Goal: Information Seeking & Learning: Find specific fact

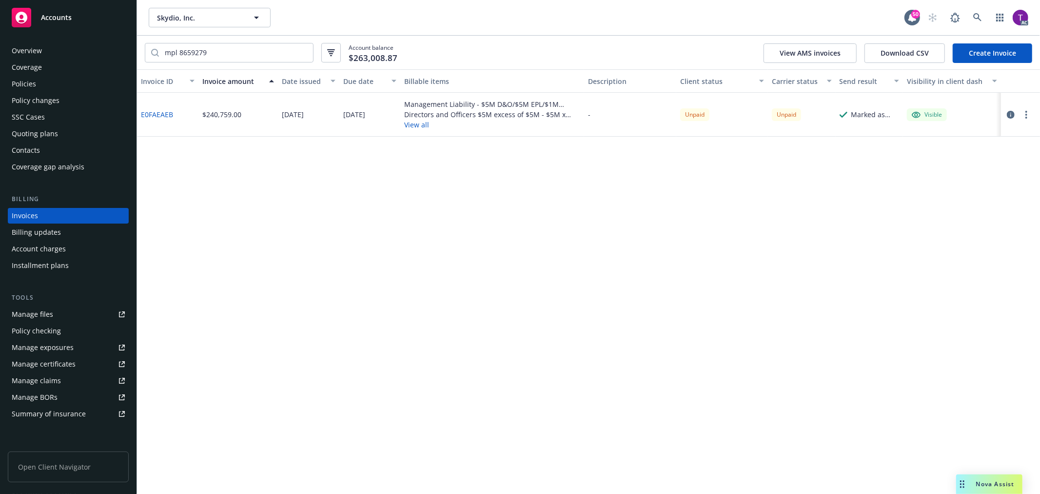
click at [981, 7] on div "Skydio, Inc. Skydio, Inc. 50 AC" at bounding box center [588, 17] width 903 height 35
click at [977, 12] on link at bounding box center [978, 18] width 20 height 20
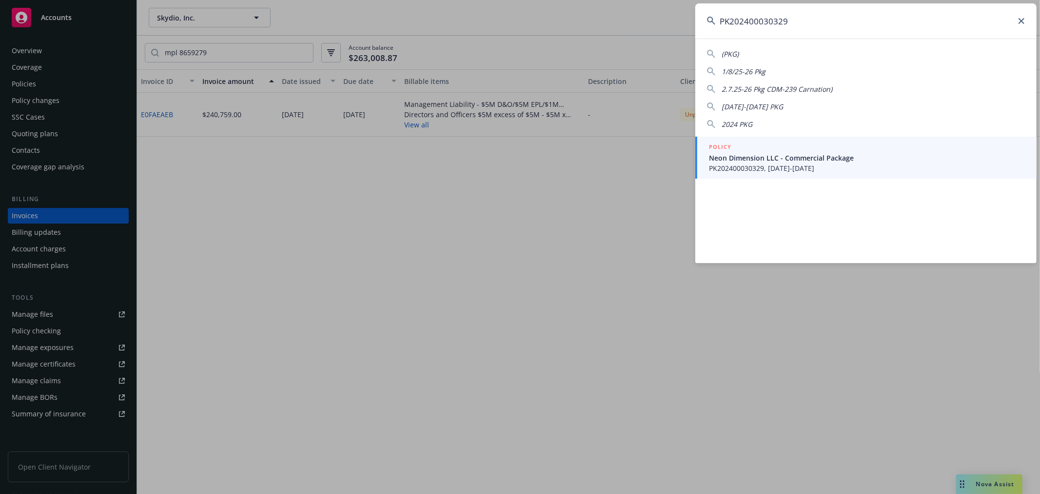
type input "PK202400030329"
click at [767, 155] on span "Neon Dimension LLC - Commercial Package" at bounding box center [867, 158] width 316 height 10
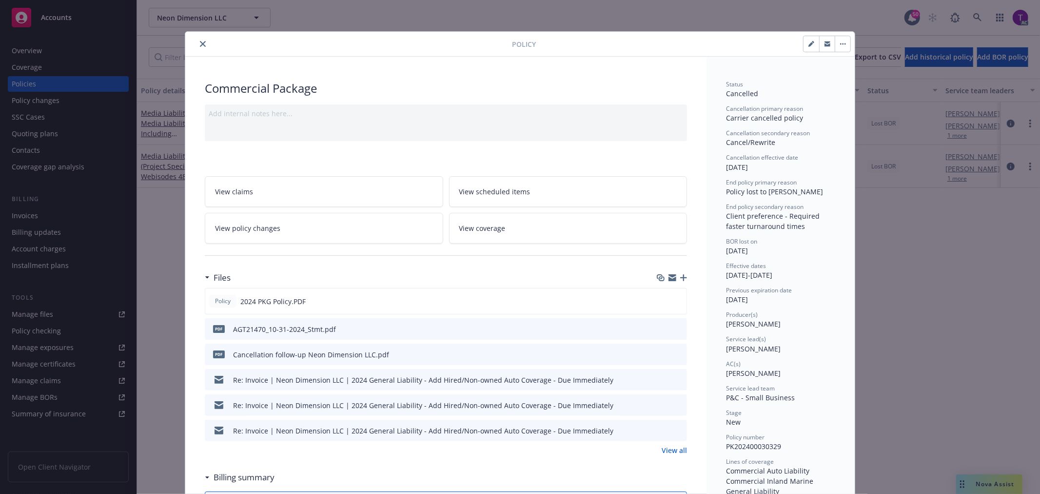
click at [200, 45] on icon "close" at bounding box center [203, 44] width 6 height 6
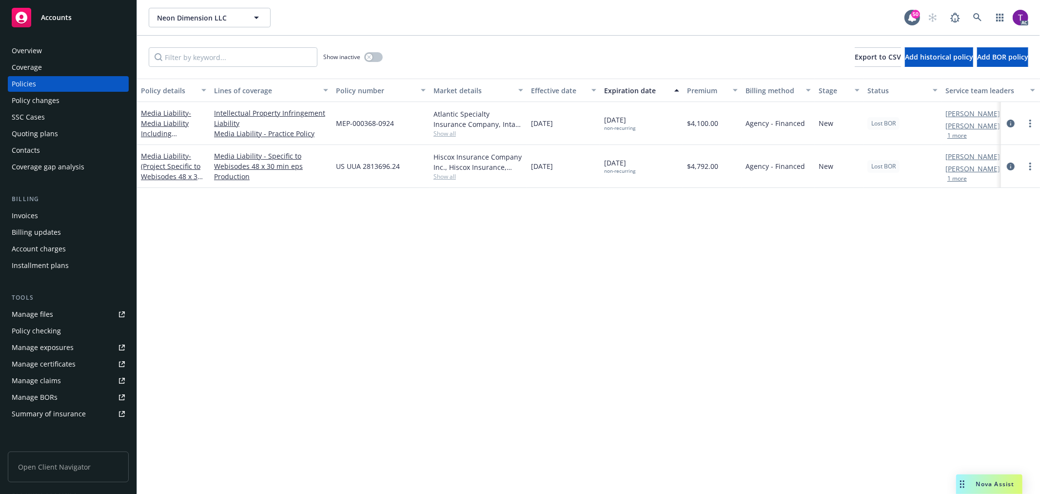
click at [47, 211] on div "Invoices" at bounding box center [68, 216] width 113 height 16
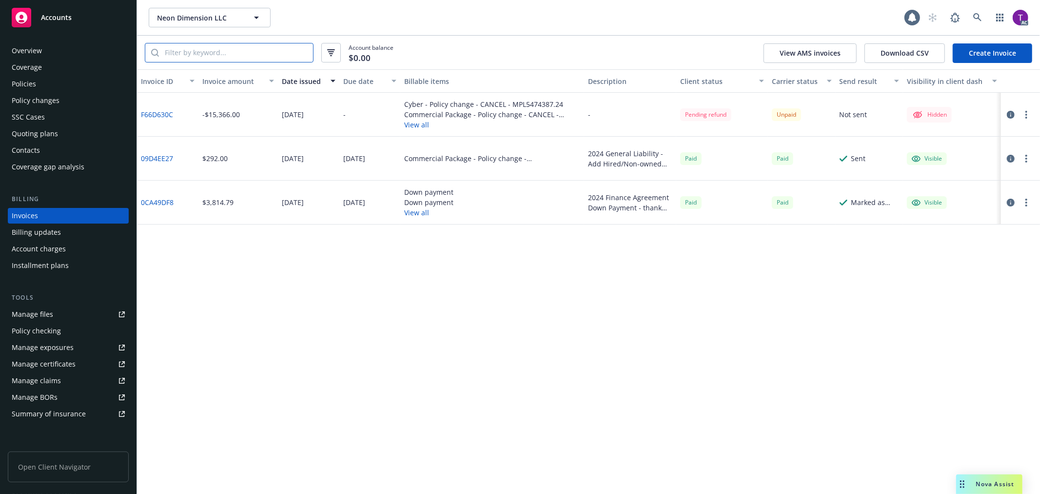
click at [213, 56] on input "search" at bounding box center [236, 52] width 154 height 19
paste input "PK202400030329"
type input "PK202400030329"
click at [158, 201] on link "0CA49DF8" at bounding box center [157, 202] width 33 height 10
click at [148, 159] on link "09D4EE27" at bounding box center [157, 158] width 32 height 10
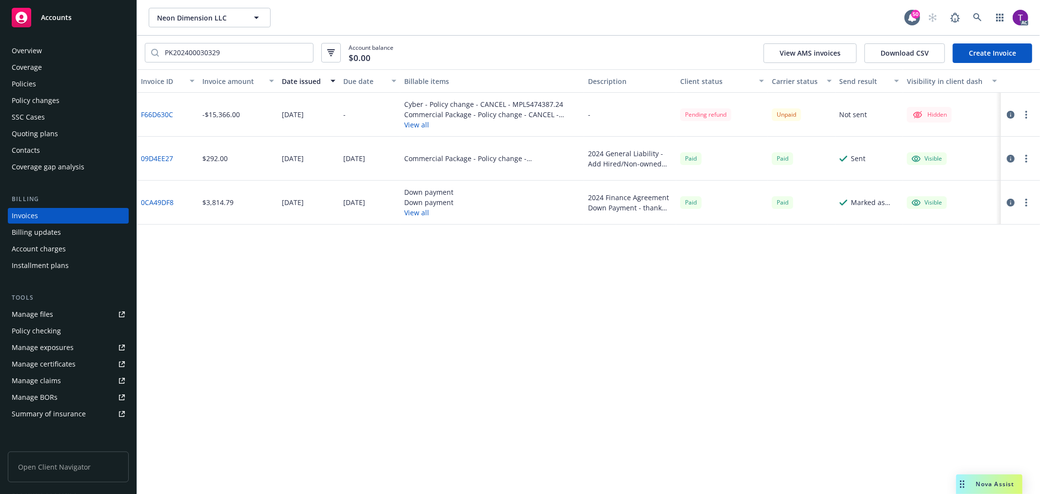
click at [148, 110] on link "F66D630C" at bounding box center [157, 114] width 32 height 10
click at [969, 15] on link at bounding box center [978, 18] width 20 height 20
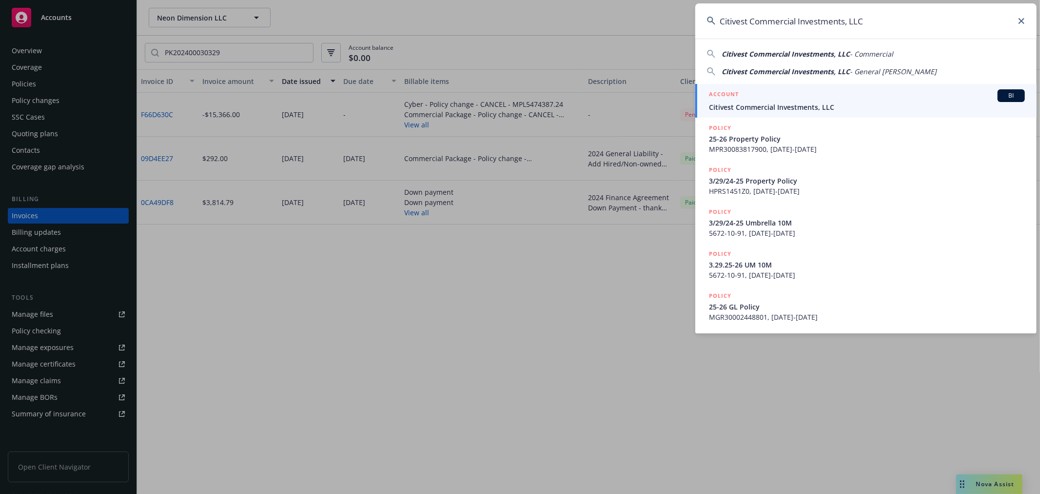
type input "Citivest Commercial Investments, LLC"
click at [763, 109] on span "Citivest Commercial Investments, LLC" at bounding box center [867, 107] width 316 height 10
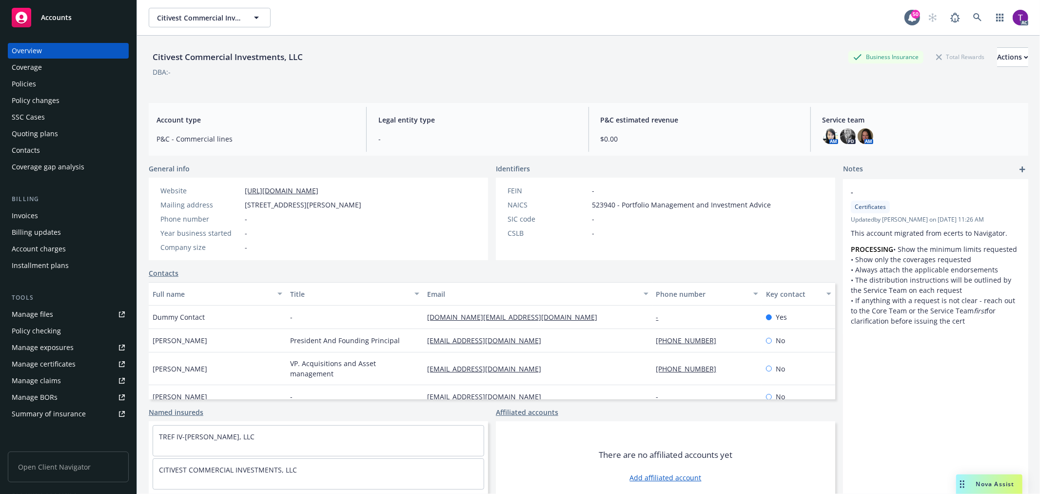
click at [64, 212] on div "Invoices" at bounding box center [68, 216] width 113 height 16
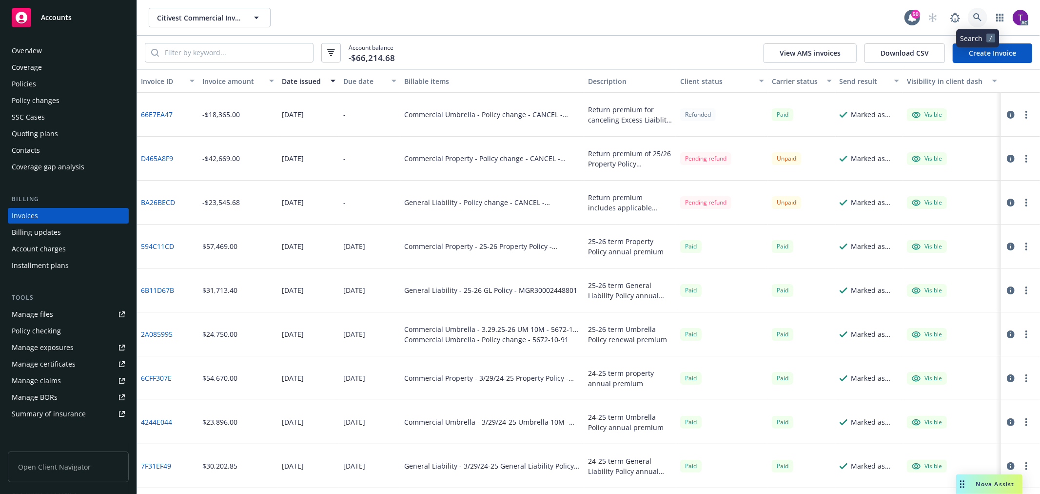
click at [978, 20] on icon at bounding box center [978, 17] width 9 height 9
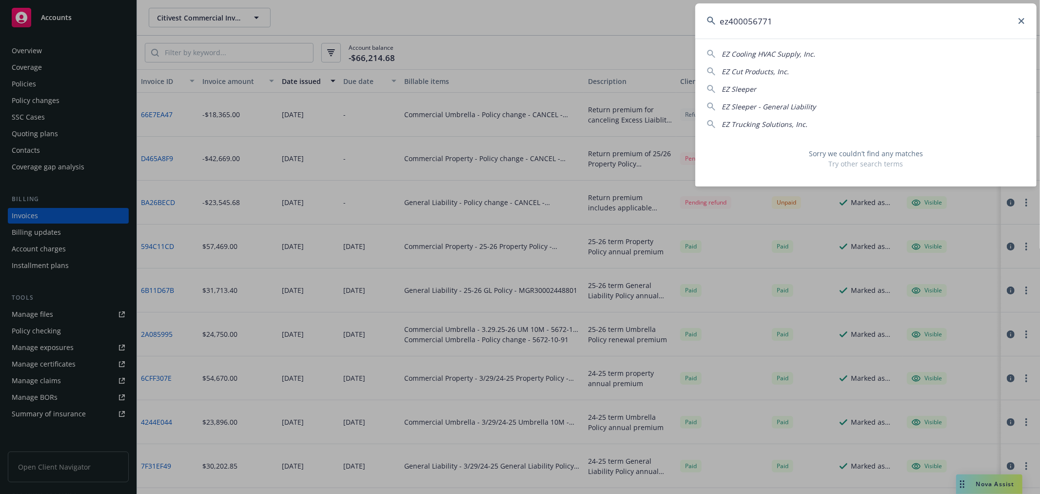
drag, startPoint x: 796, startPoint y: 19, endPoint x: 714, endPoint y: 21, distance: 82.0
click at [714, 21] on div "ez400056771" at bounding box center [866, 20] width 341 height 35
type input "ez400056771"
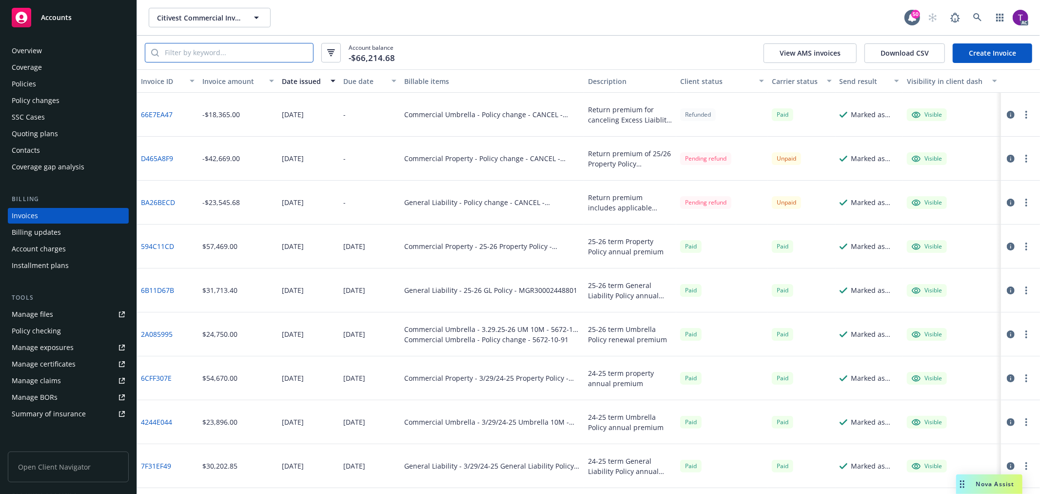
click at [194, 52] on input "search" at bounding box center [236, 52] width 154 height 19
paste input "5672-10-91"
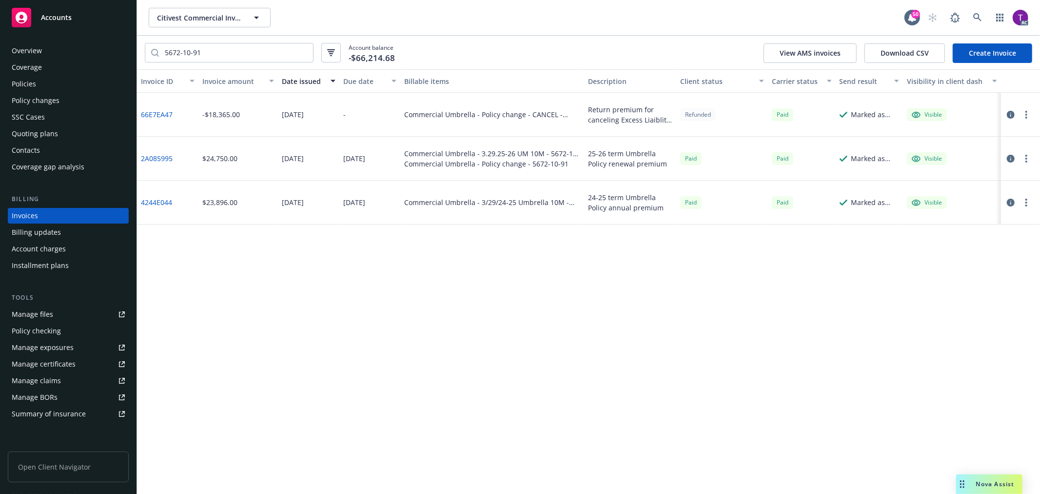
click at [157, 113] on link "66E7EA47" at bounding box center [157, 114] width 32 height 10
click at [204, 52] on input "5672-10-91" at bounding box center [236, 52] width 154 height 19
drag, startPoint x: 191, startPoint y: 49, endPoint x: 103, endPoint y: 35, distance: 88.5
click at [103, 35] on div "Accounts Overview Coverage Policies Policy changes SSC Cases Quoting plans Cont…" at bounding box center [520, 247] width 1040 height 494
paste input "MGR3000244880"
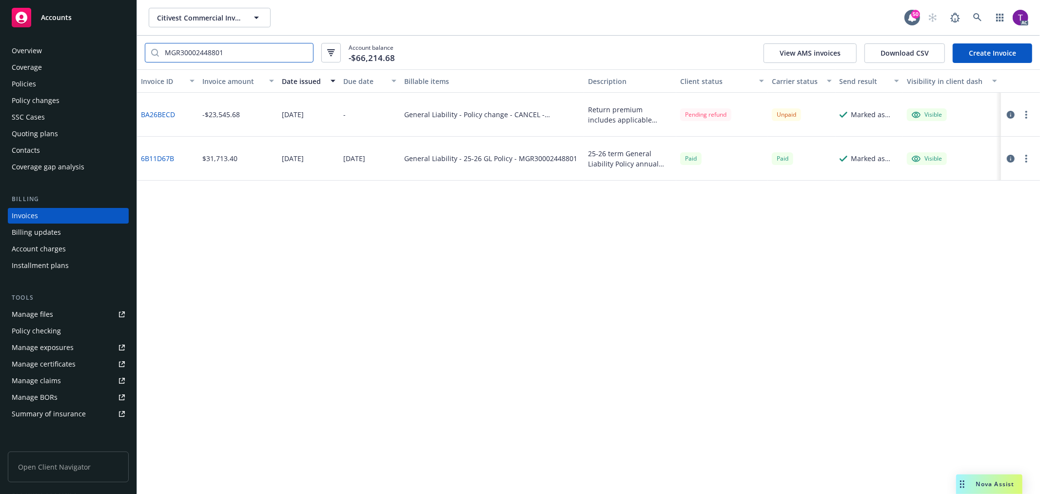
type input "MGR30002448801"
click at [155, 115] on link "BA26BECD" at bounding box center [158, 114] width 34 height 10
drag, startPoint x: 241, startPoint y: 117, endPoint x: 200, endPoint y: 112, distance: 41.7
click at [200, 112] on div "-$23,545.68" at bounding box center [239, 115] width 80 height 44
copy div "-$23,545.68"
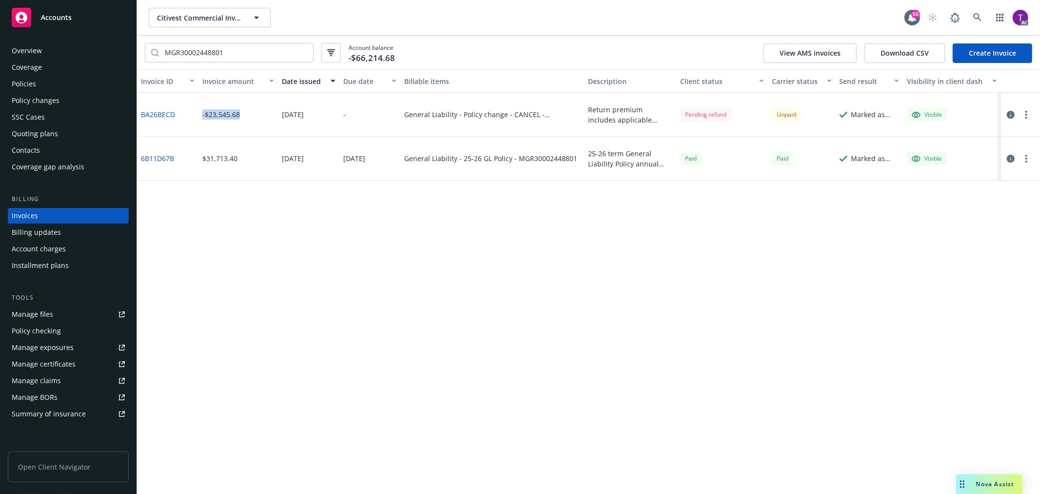
click at [155, 118] on link "BA26BECD" at bounding box center [158, 114] width 34 height 10
click at [155, 157] on link "6B11D67B" at bounding box center [157, 158] width 33 height 10
click at [61, 55] on div "Overview" at bounding box center [68, 51] width 113 height 16
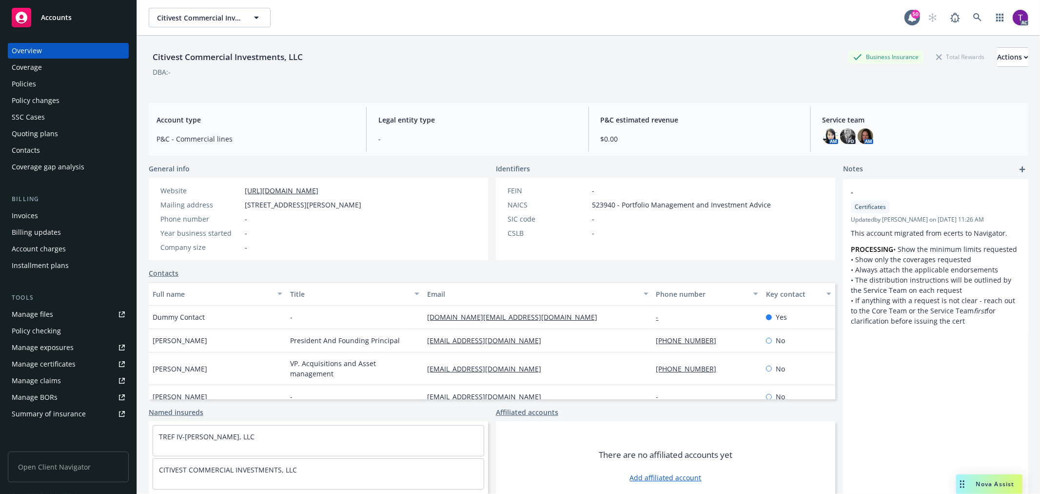
click at [48, 89] on div "Policies" at bounding box center [68, 84] width 113 height 16
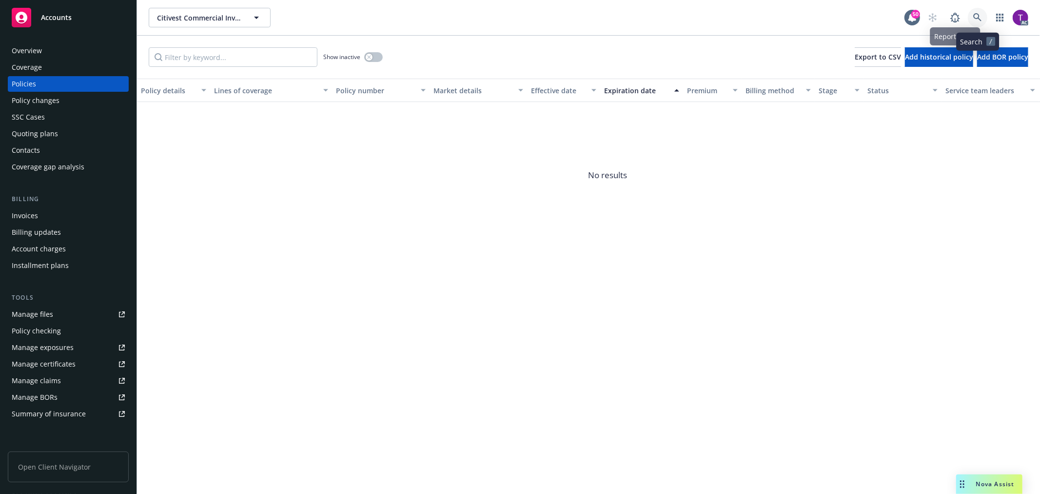
click at [969, 20] on link at bounding box center [978, 18] width 20 height 20
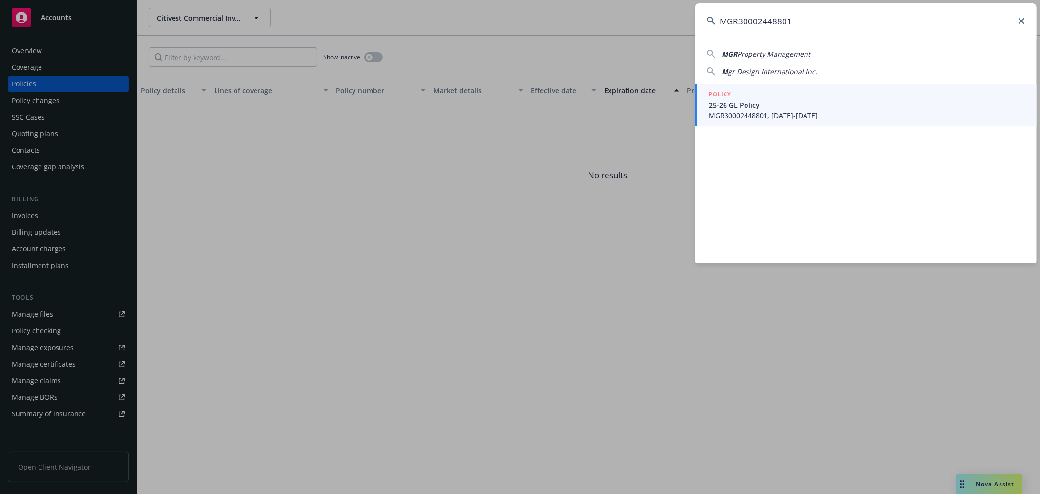
type input "MGR30002448801"
click at [804, 94] on div "POLICY" at bounding box center [867, 94] width 316 height 11
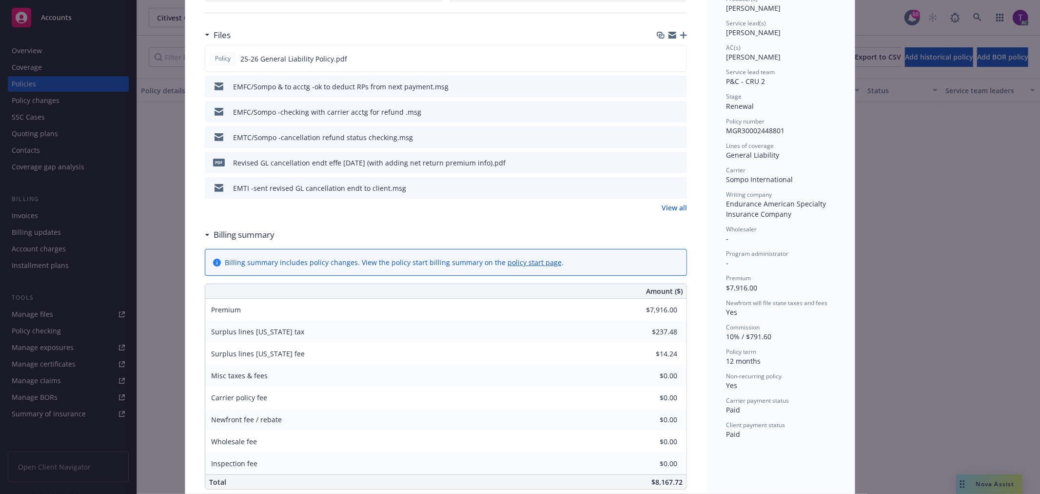
scroll to position [347, 0]
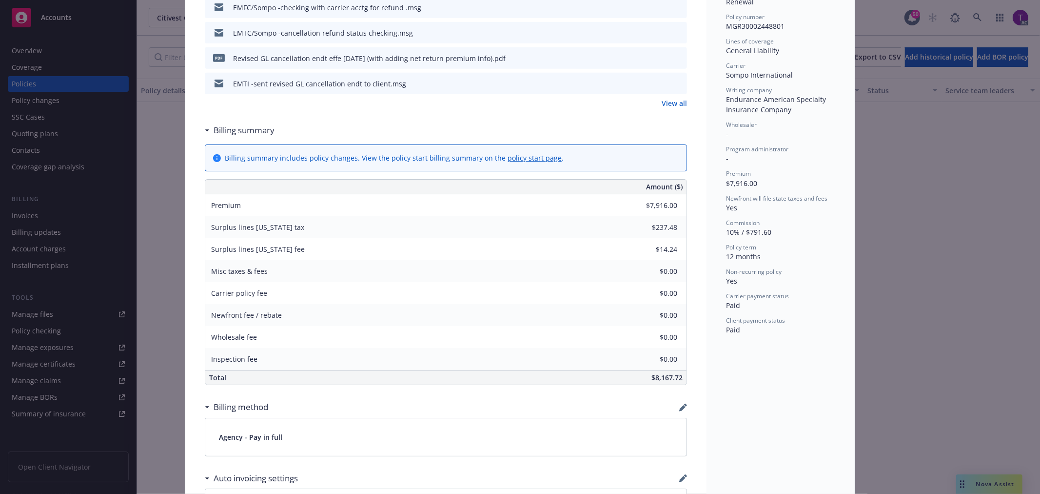
click at [883, 391] on div "Policy General Liability - 25-26 GL Policy Add internal notes here... View clai…" at bounding box center [520, 247] width 1040 height 494
click at [174, 134] on div "Policy General Liability - 25-26 GL Policy Add internal notes here... View clai…" at bounding box center [520, 247] width 1040 height 494
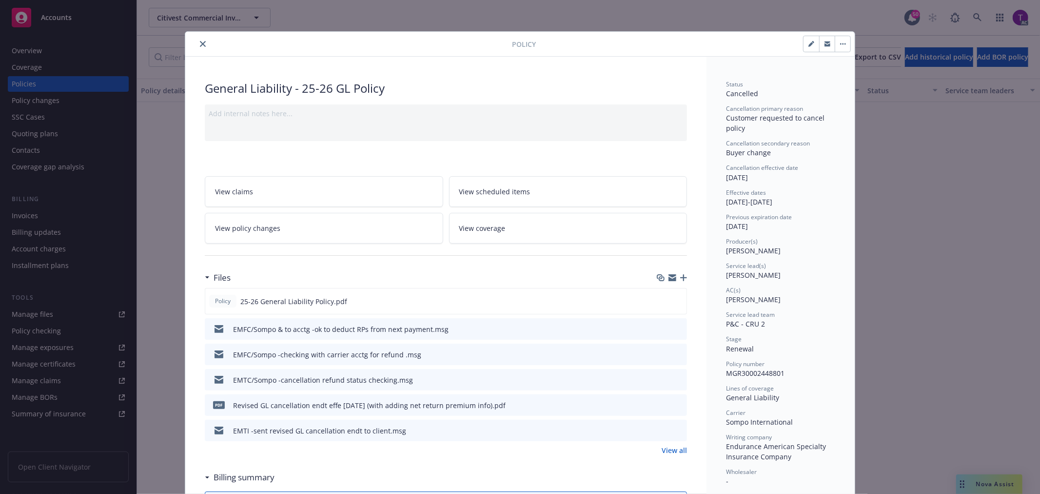
click at [200, 42] on icon "close" at bounding box center [203, 44] width 6 height 6
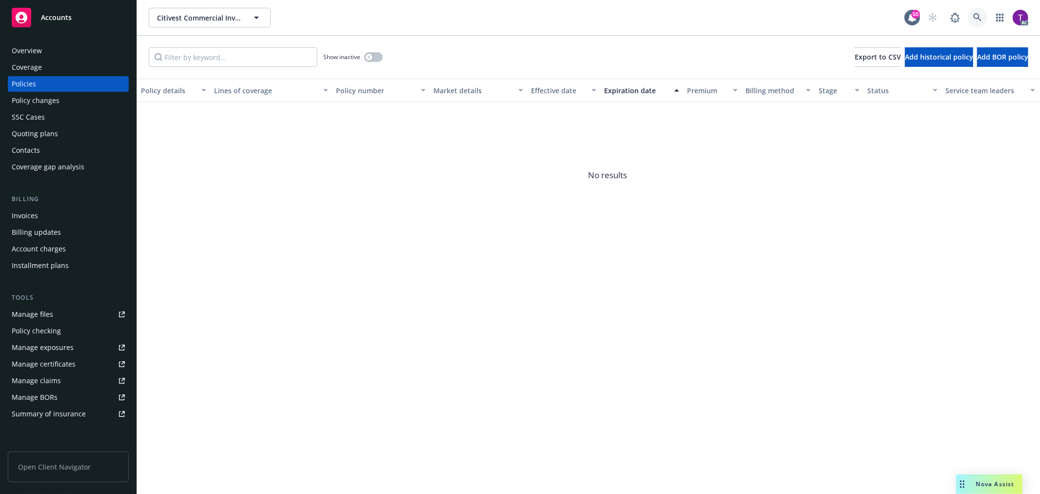
click at [982, 14] on link at bounding box center [978, 18] width 20 height 20
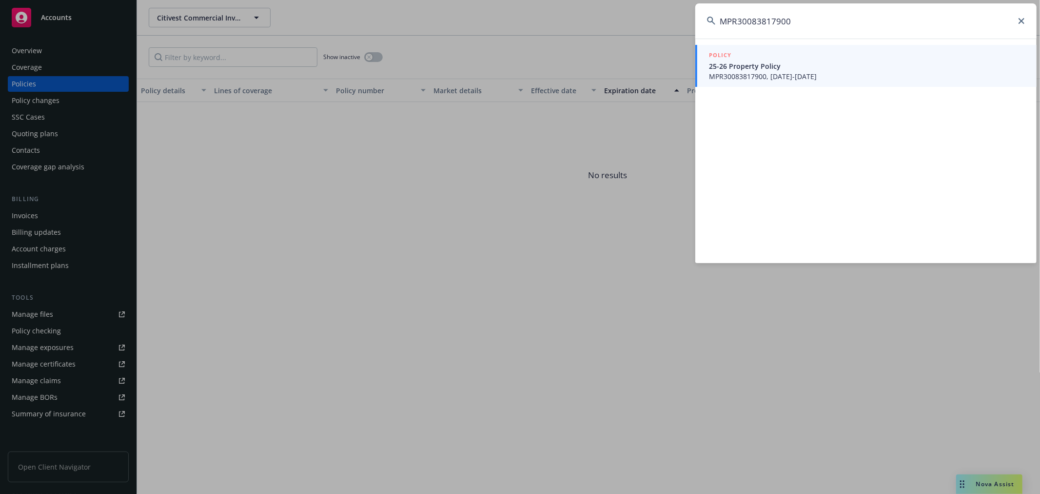
type input "MPR30083817900"
click at [836, 66] on span "25-26 Property Policy" at bounding box center [867, 66] width 316 height 10
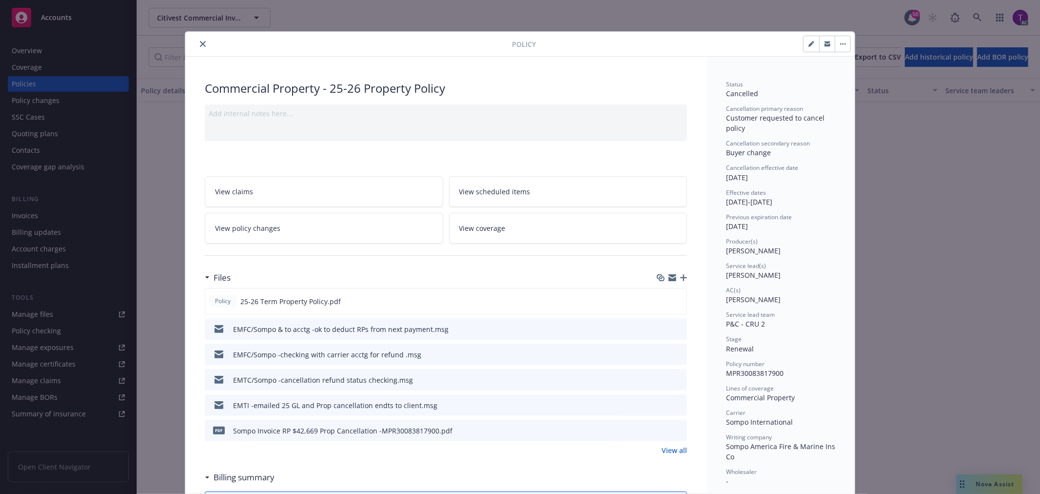
click at [36, 212] on div "Policy Commercial Property - 25-26 Property Policy Add internal notes here... V…" at bounding box center [520, 247] width 1040 height 494
click at [40, 217] on div "Policy Commercial Property - 25-26 Property Policy Add internal notes here... V…" at bounding box center [520, 247] width 1040 height 494
click at [153, 298] on div "Policy Commercial Property - 25-26 Property Policy Add internal notes here... V…" at bounding box center [520, 247] width 1040 height 494
click at [200, 41] on icon "close" at bounding box center [203, 44] width 6 height 6
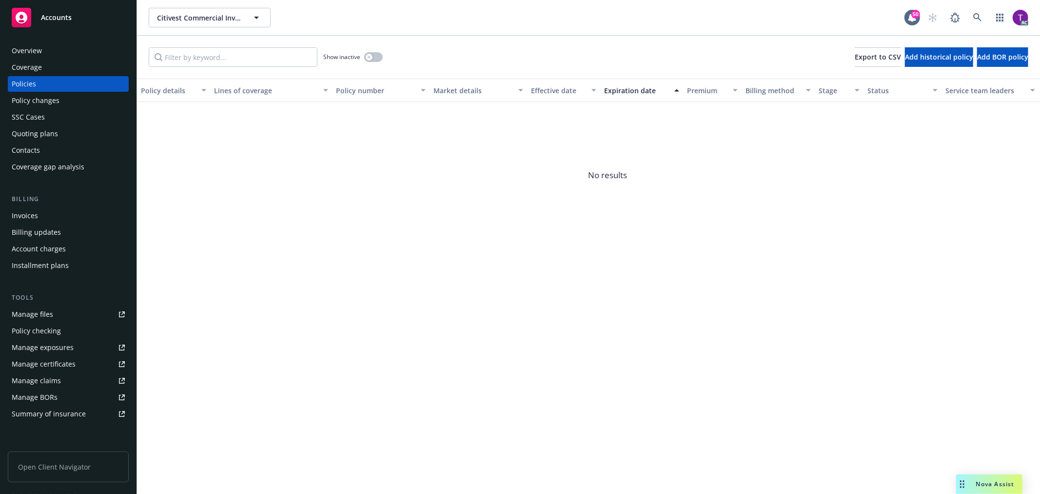
click at [42, 211] on div "Invoices" at bounding box center [68, 216] width 113 height 16
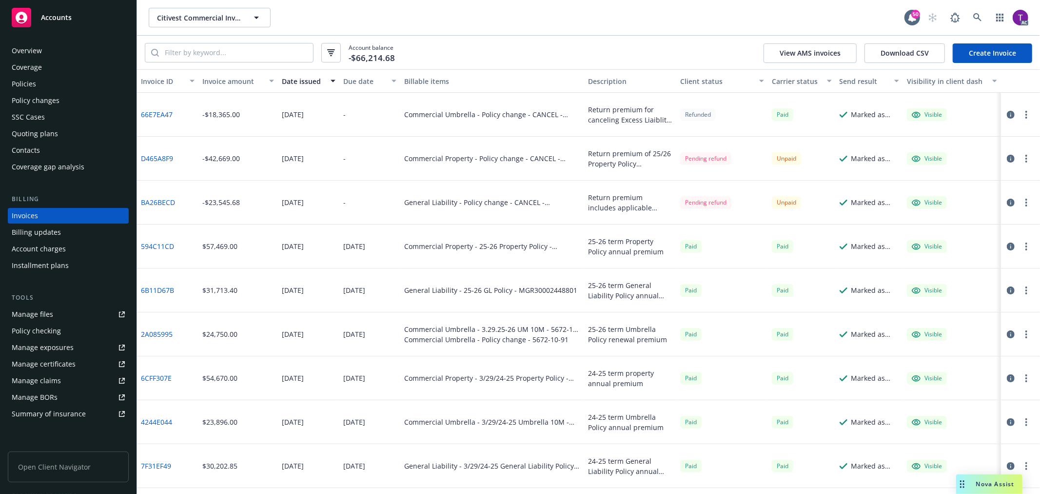
click at [157, 39] on div "Account balance -$66,214.68 View AMS invoices Download CSV Create Invoice" at bounding box center [588, 53] width 903 height 34
click at [182, 65] on div "Account balance -$66,214.68 View AMS invoices Download CSV Create Invoice" at bounding box center [588, 53] width 903 height 34
click at [186, 54] on input "search" at bounding box center [236, 52] width 154 height 19
paste input "MPR30083817900"
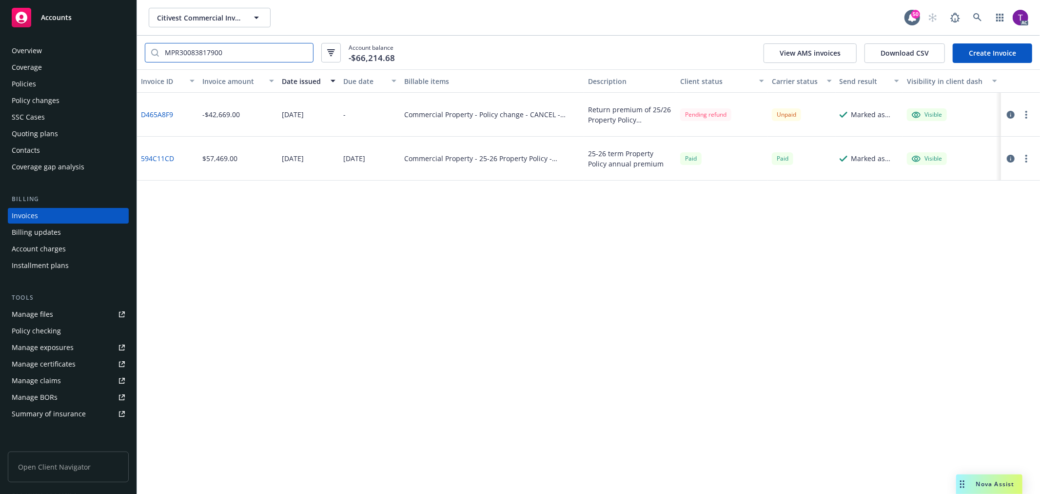
type input "MPR30083817900"
drag, startPoint x: 239, startPoint y: 115, endPoint x: 201, endPoint y: 116, distance: 38.1
click at [201, 116] on div "-$42,669.00" at bounding box center [239, 115] width 80 height 44
copy div "-$42,669.00"
drag, startPoint x: 184, startPoint y: 120, endPoint x: 140, endPoint y: 113, distance: 44.1
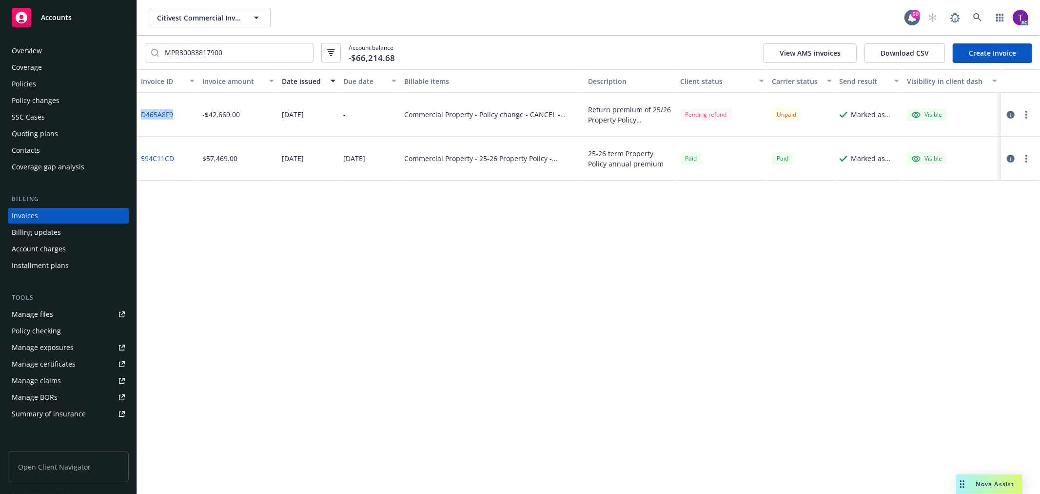
click at [140, 113] on div "D465A8F9" at bounding box center [167, 115] width 61 height 44
copy link "D465A8F9"
drag, startPoint x: 240, startPoint y: 54, endPoint x: 128, endPoint y: 15, distance: 118.6
click at [128, 15] on div "Accounts Overview Coverage Policies Policy changes SSC Cases Quoting plans Cont…" at bounding box center [520, 247] width 1040 height 494
click at [160, 111] on link "D465A8F9" at bounding box center [157, 114] width 32 height 10
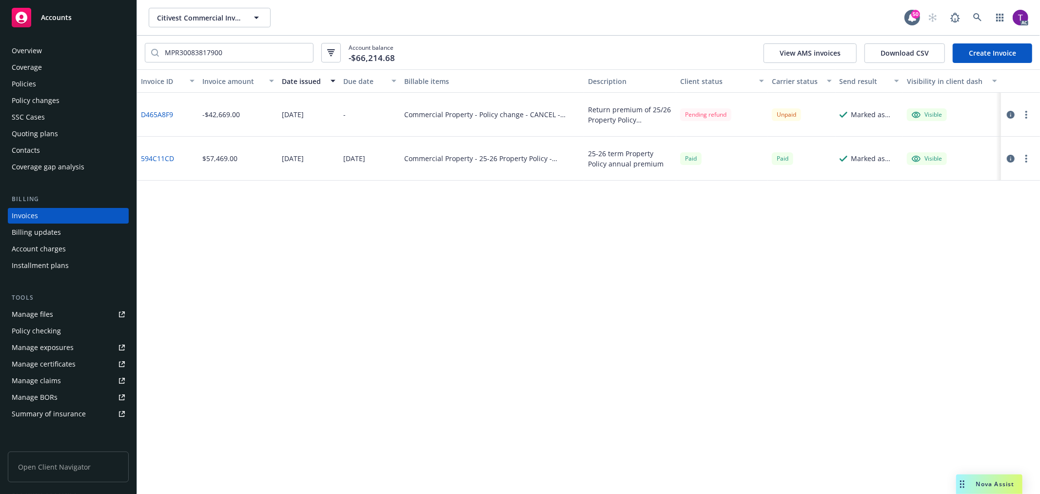
click at [1015, 118] on icon "button" at bounding box center [1011, 115] width 8 height 8
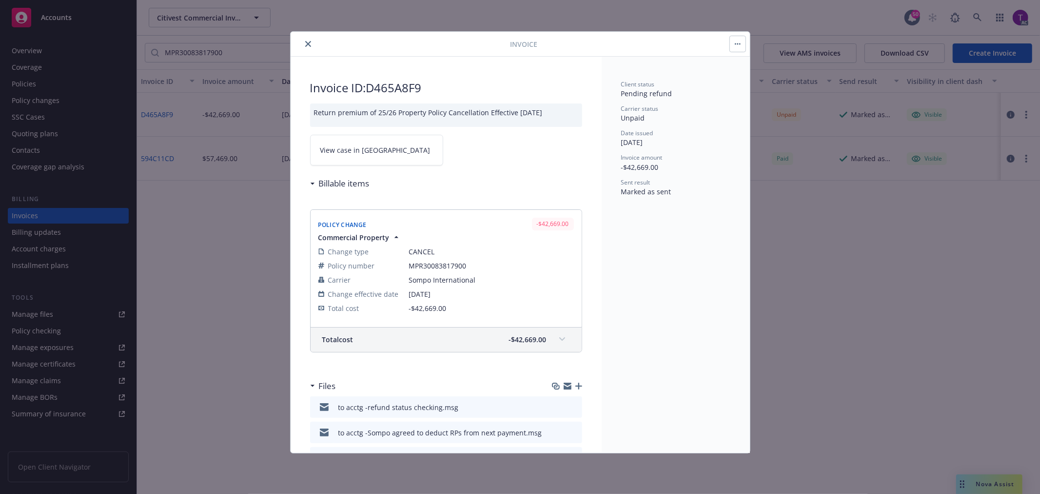
click at [353, 142] on link "View case in [GEOGRAPHIC_DATA]" at bounding box center [376, 150] width 133 height 31
click at [307, 44] on icon "close" at bounding box center [308, 44] width 6 height 6
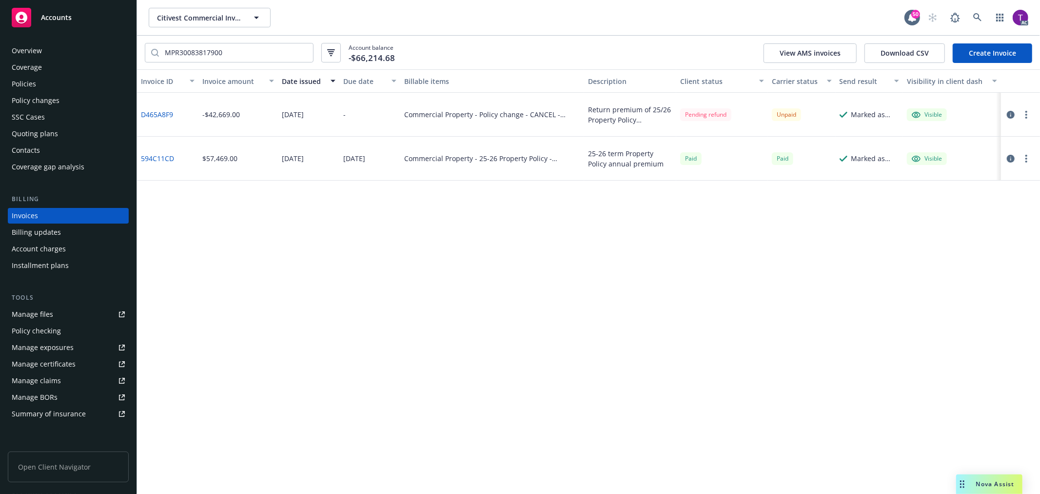
click at [27, 211] on div "Invoices" at bounding box center [25, 216] width 26 height 16
click at [304, 51] on input "MPR30083817900" at bounding box center [236, 52] width 154 height 19
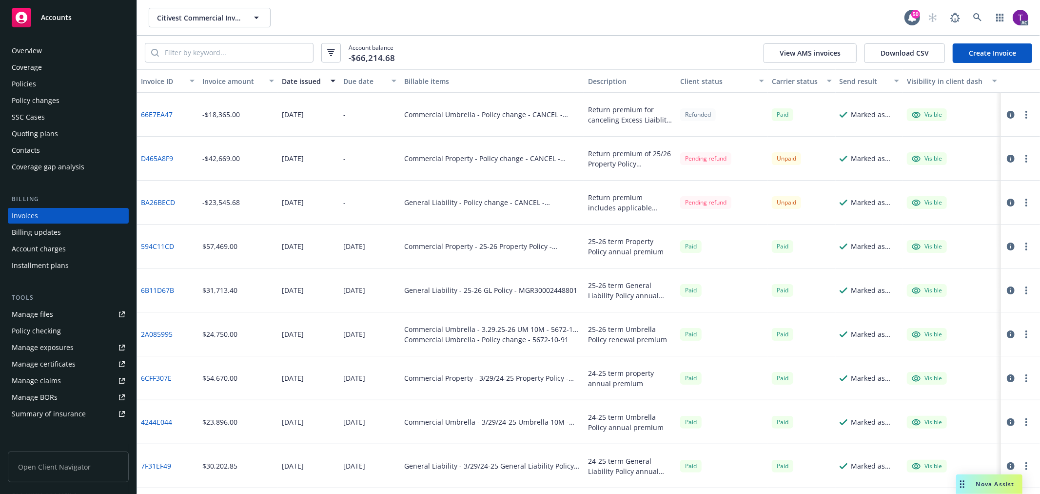
click at [1007, 200] on icon "button" at bounding box center [1011, 203] width 8 height 8
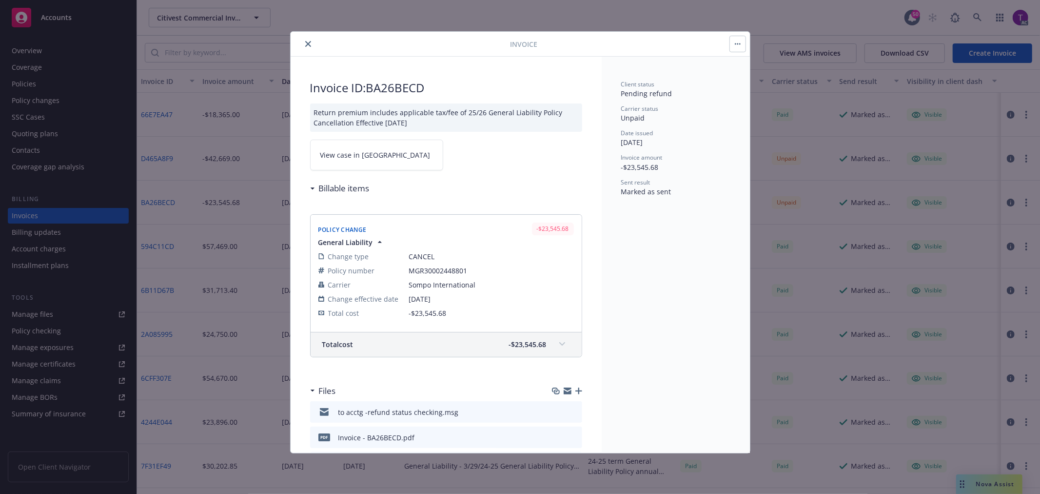
click at [329, 155] on span "View case in [GEOGRAPHIC_DATA]" at bounding box center [375, 155] width 110 height 10
drag, startPoint x: 308, startPoint y: 36, endPoint x: 306, endPoint y: 40, distance: 5.3
click at [306, 39] on div "Invoice" at bounding box center [521, 44] width 460 height 25
click at [304, 45] on button "close" at bounding box center [308, 44] width 12 height 12
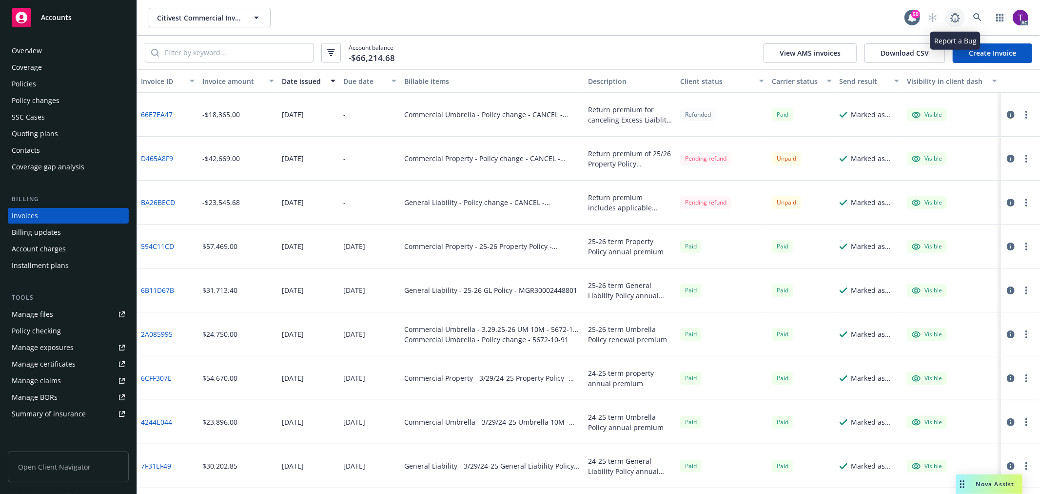
click at [956, 16] on icon at bounding box center [956, 18] width 12 height 12
click at [988, 12] on div "AC" at bounding box center [975, 18] width 105 height 20
click at [981, 13] on icon at bounding box center [978, 17] width 9 height 9
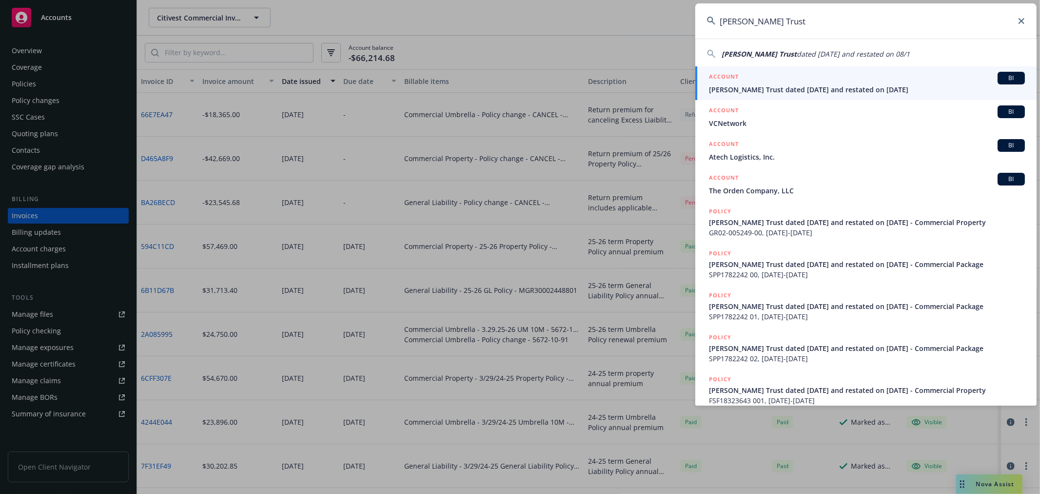
type input "Mistry Trust"
click at [739, 80] on h5 "ACCOUNT" at bounding box center [724, 78] width 30 height 12
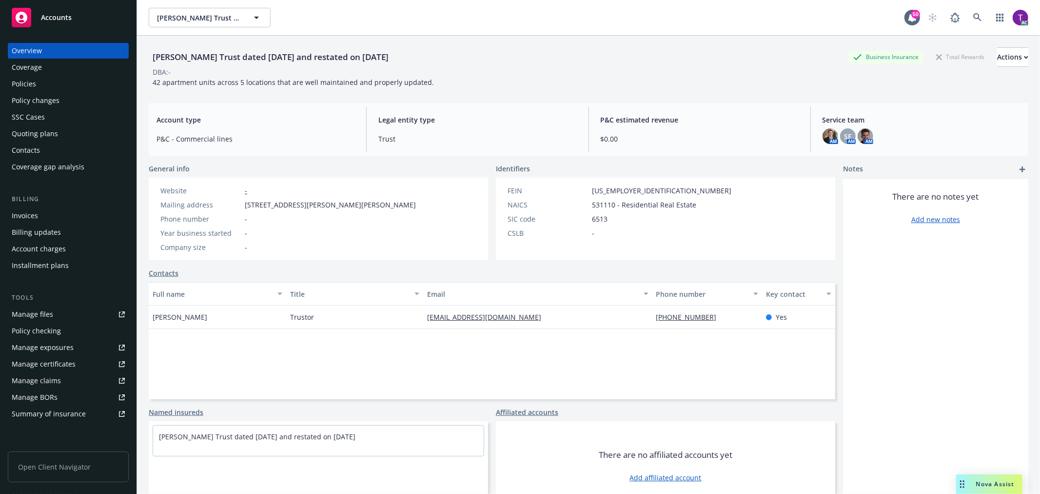
click at [56, 215] on div "Invoices" at bounding box center [68, 216] width 113 height 16
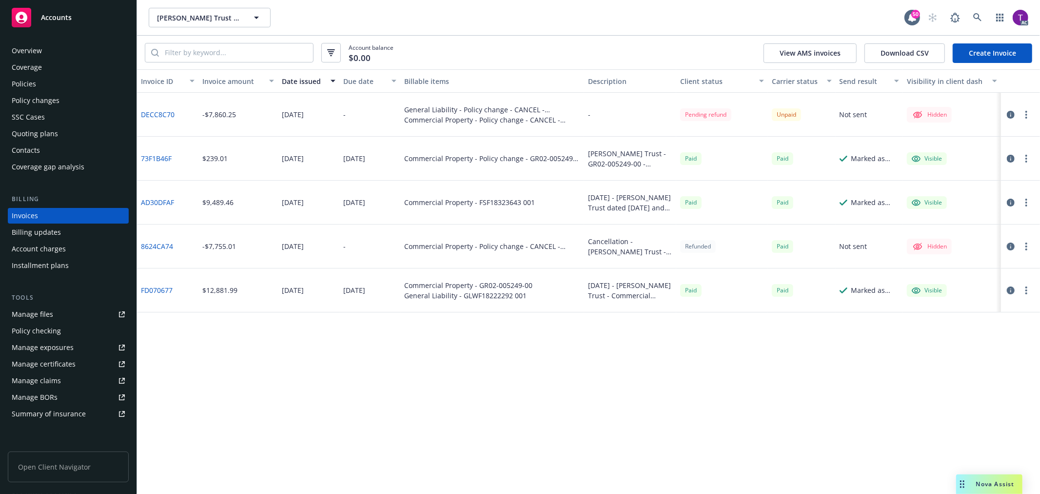
click at [155, 114] on link "DECC8C70" at bounding box center [158, 114] width 34 height 10
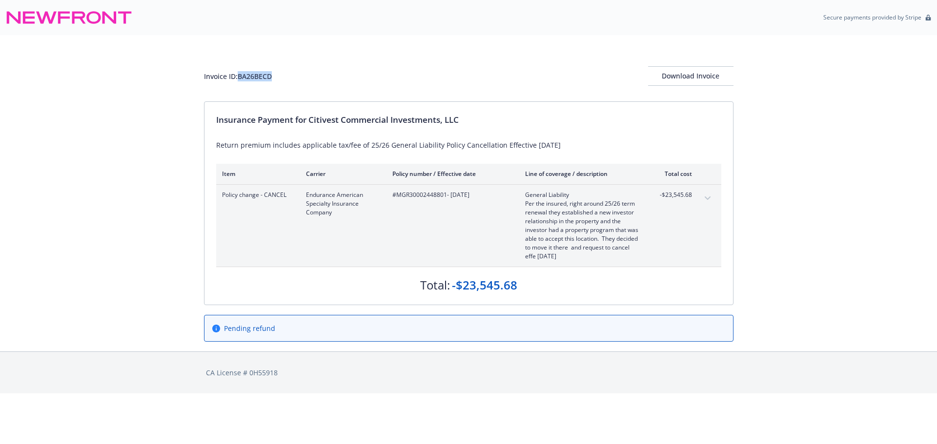
drag, startPoint x: 283, startPoint y: 78, endPoint x: 239, endPoint y: 72, distance: 45.3
click at [239, 72] on div "Invoice ID: BA26BECD Download Invoice" at bounding box center [468, 76] width 529 height 20
copy div "BA26BECD"
click at [444, 198] on span "#MGR30002448801 - [DATE]" at bounding box center [450, 195] width 117 height 9
drag, startPoint x: 445, startPoint y: 198, endPoint x: 395, endPoint y: 196, distance: 49.8
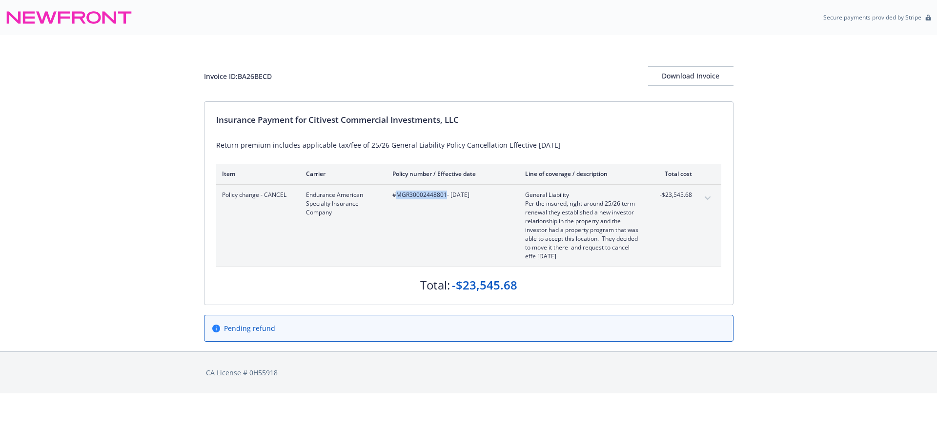
click at [395, 196] on span "#MGR30002448801 - 07/01/2025" at bounding box center [450, 195] width 117 height 9
copy span "MGR30002448801"
click at [704, 200] on icon "expand content" at bounding box center [707, 199] width 6 height 4
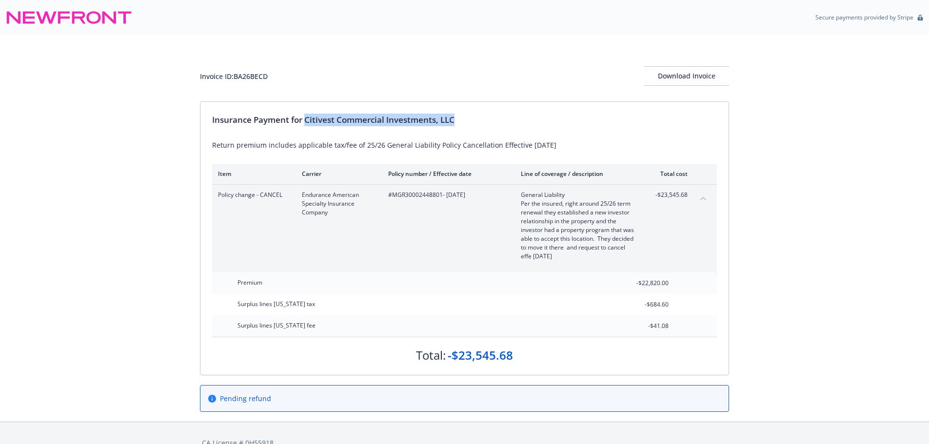
drag, startPoint x: 474, startPoint y: 121, endPoint x: 306, endPoint y: 119, distance: 167.3
click at [306, 119] on div "Insurance Payment for Citivest Commercial Investments, LLC" at bounding box center [464, 120] width 505 height 13
copy div "Citivest Commercial Investments, LLC"
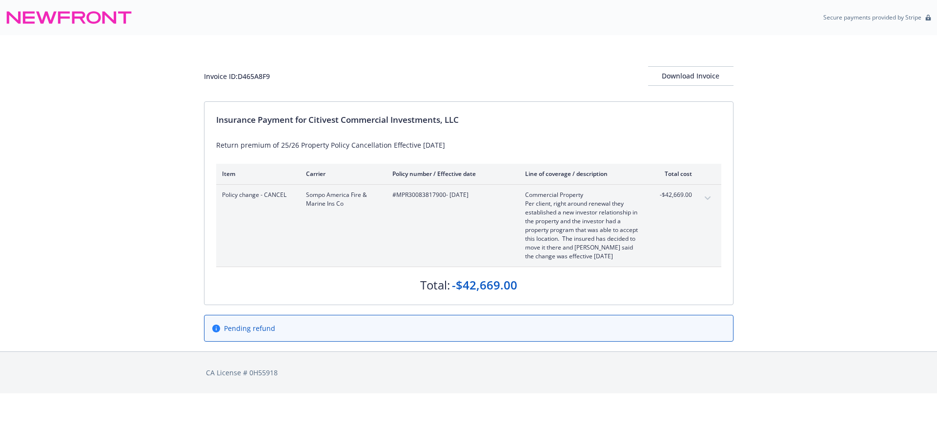
click at [705, 197] on icon "expand content" at bounding box center [707, 199] width 6 height 4
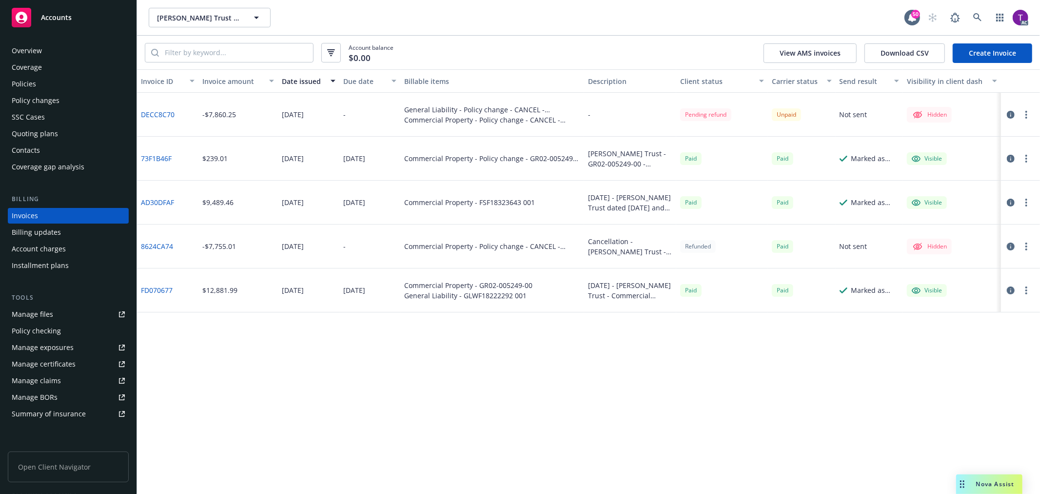
click at [1008, 115] on icon "button" at bounding box center [1011, 115] width 8 height 8
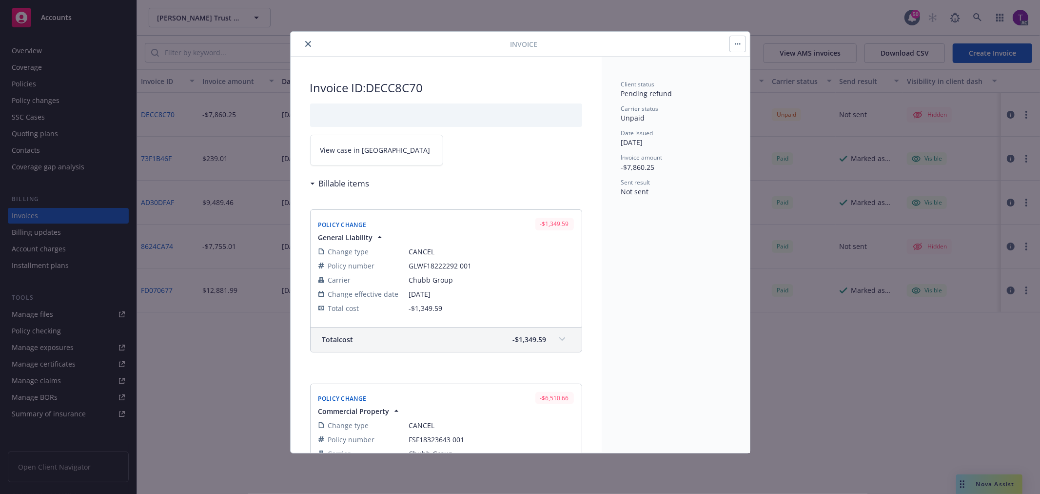
click at [371, 148] on span "View case in [GEOGRAPHIC_DATA]" at bounding box center [375, 150] width 110 height 10
click at [350, 149] on span "View case in [GEOGRAPHIC_DATA]" at bounding box center [375, 150] width 110 height 10
